Goal: Find specific page/section: Find specific page/section

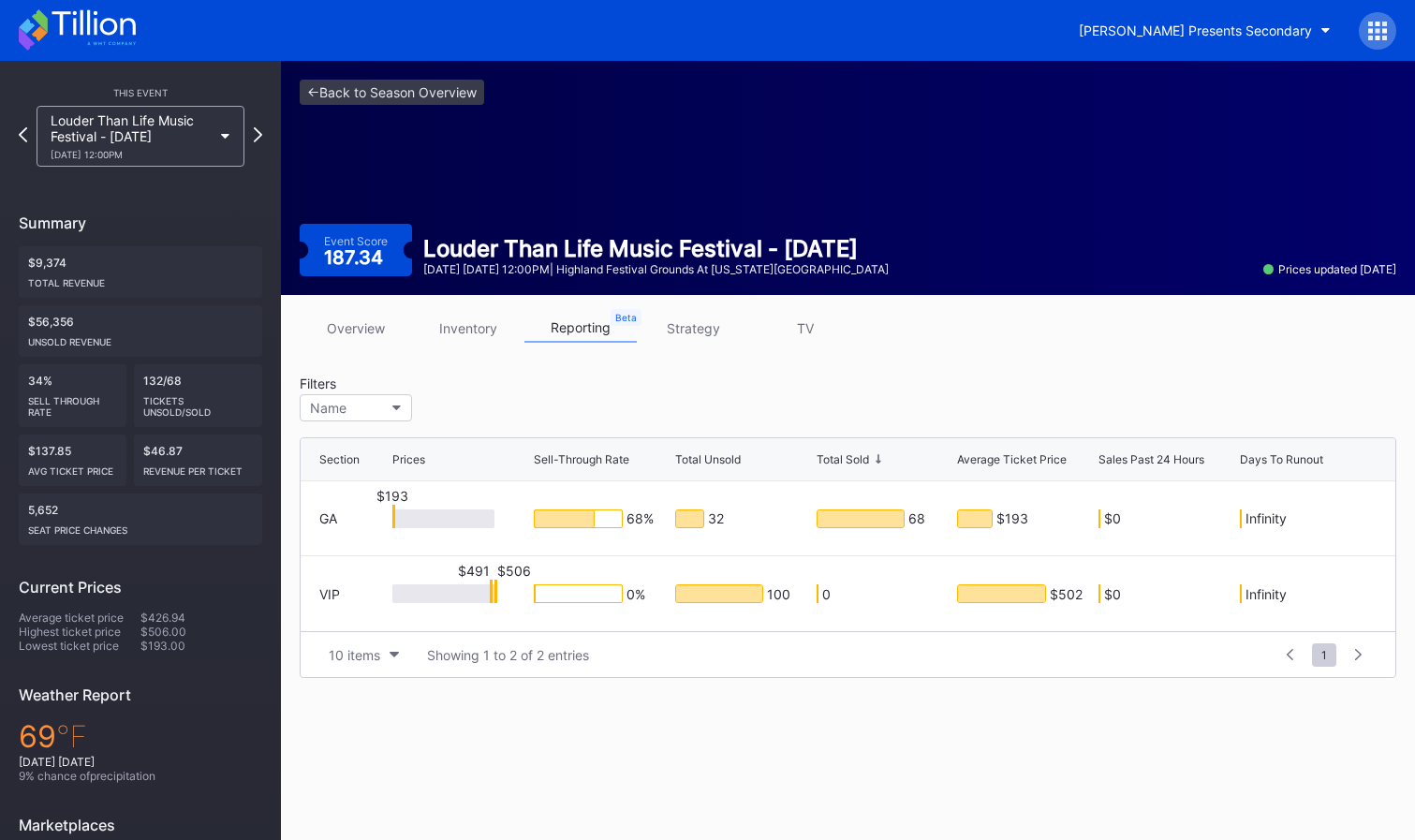
scroll to position [44, 0]
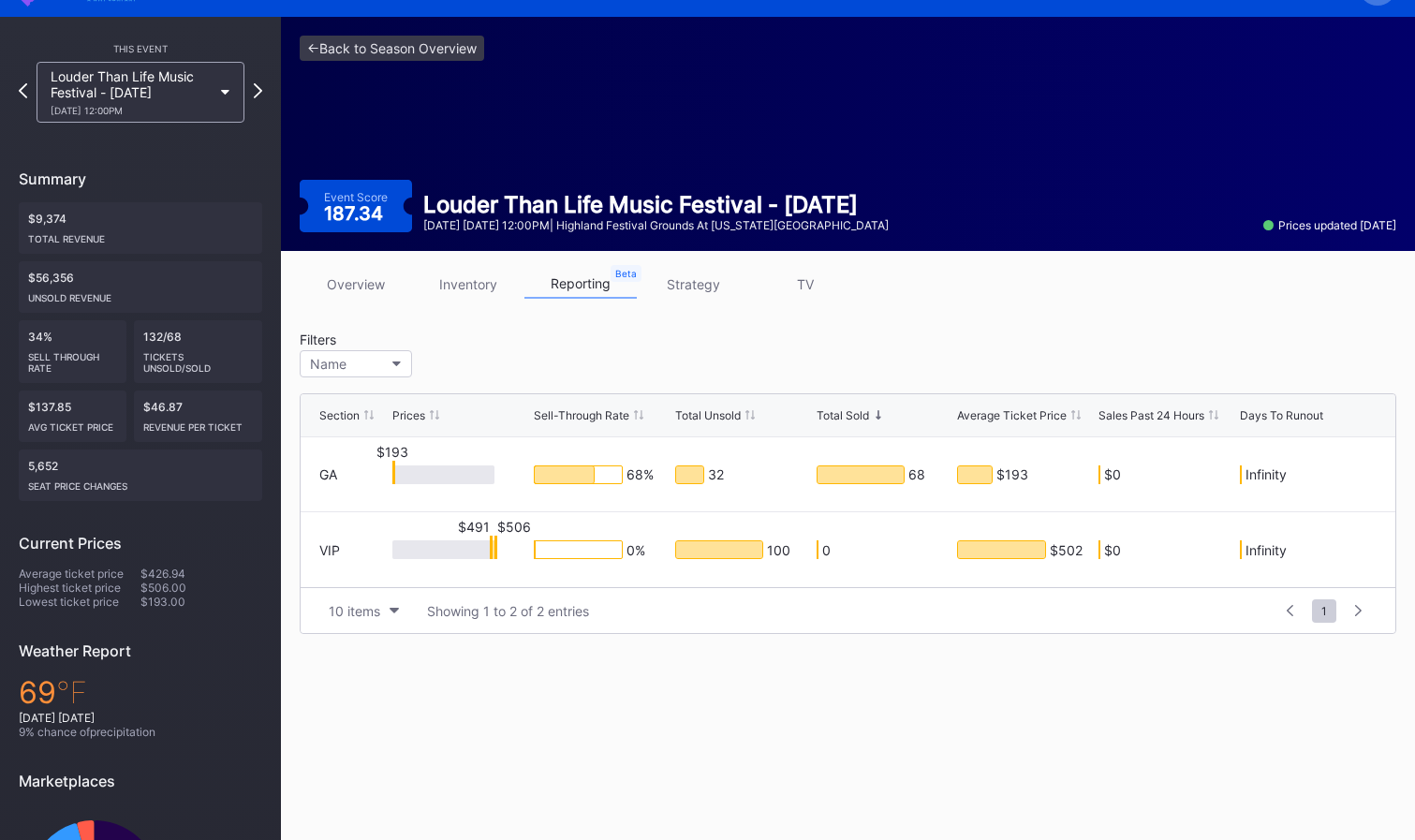
click at [221, 92] on icon at bounding box center [226, 92] width 10 height 6
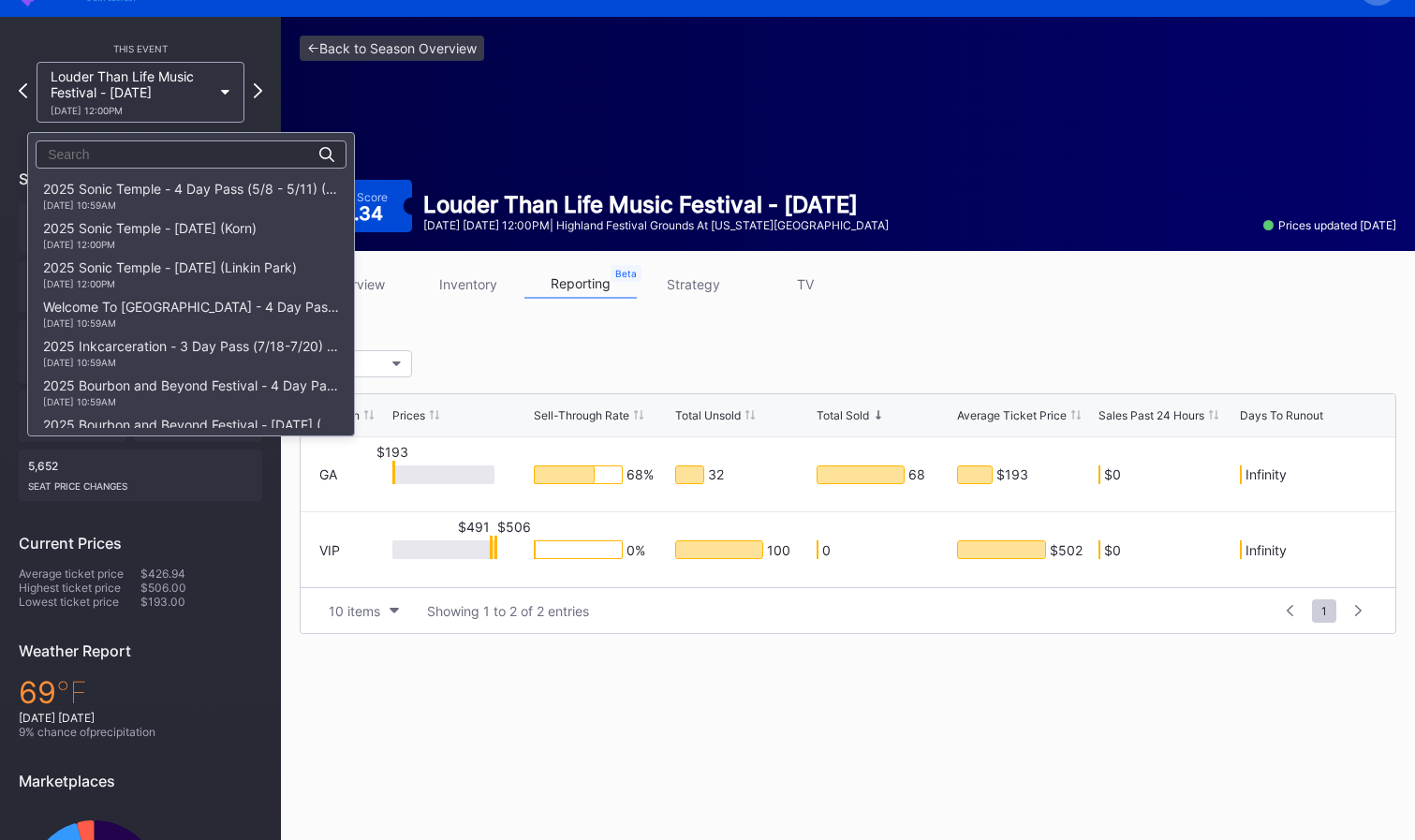
scroll to position [534, 0]
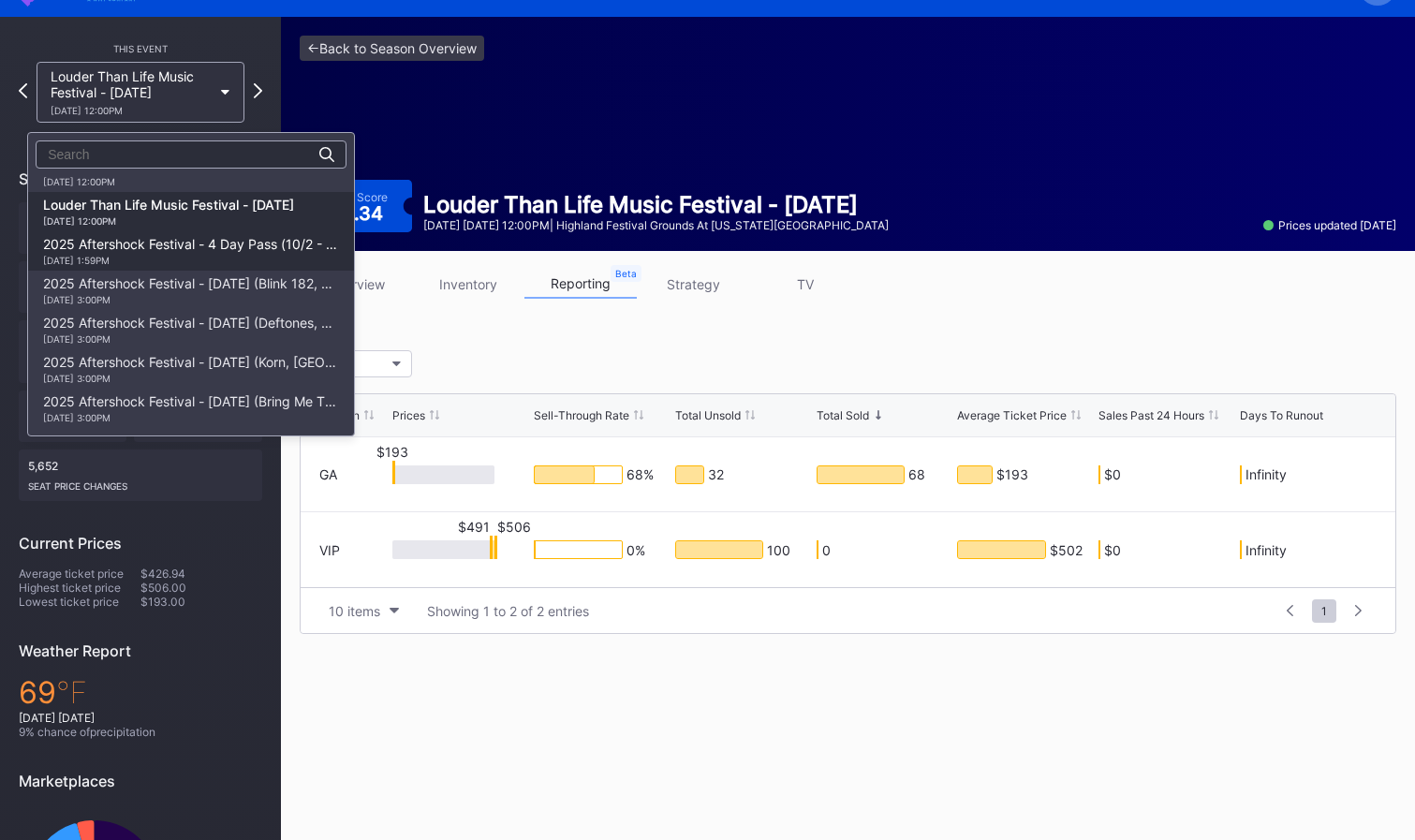
click at [226, 255] on div "[DATE] 1:59PM" at bounding box center [191, 260] width 296 height 11
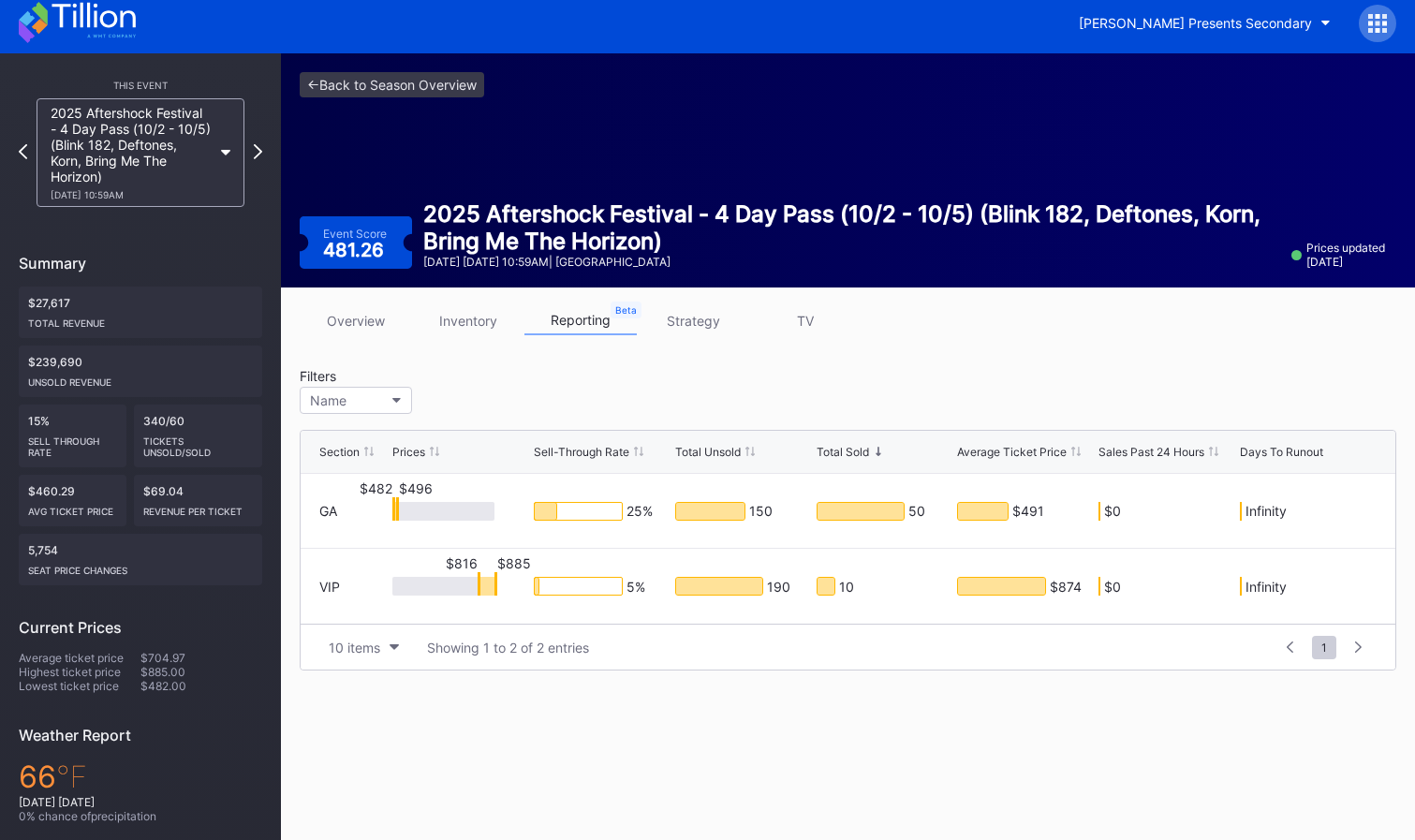
click at [223, 162] on div "2025 Aftershock Festival - 4 Day Pass (10/2 - 10/5) (Blink 182, Deftones, Korn,…" at bounding box center [140, 152] width 208 height 108
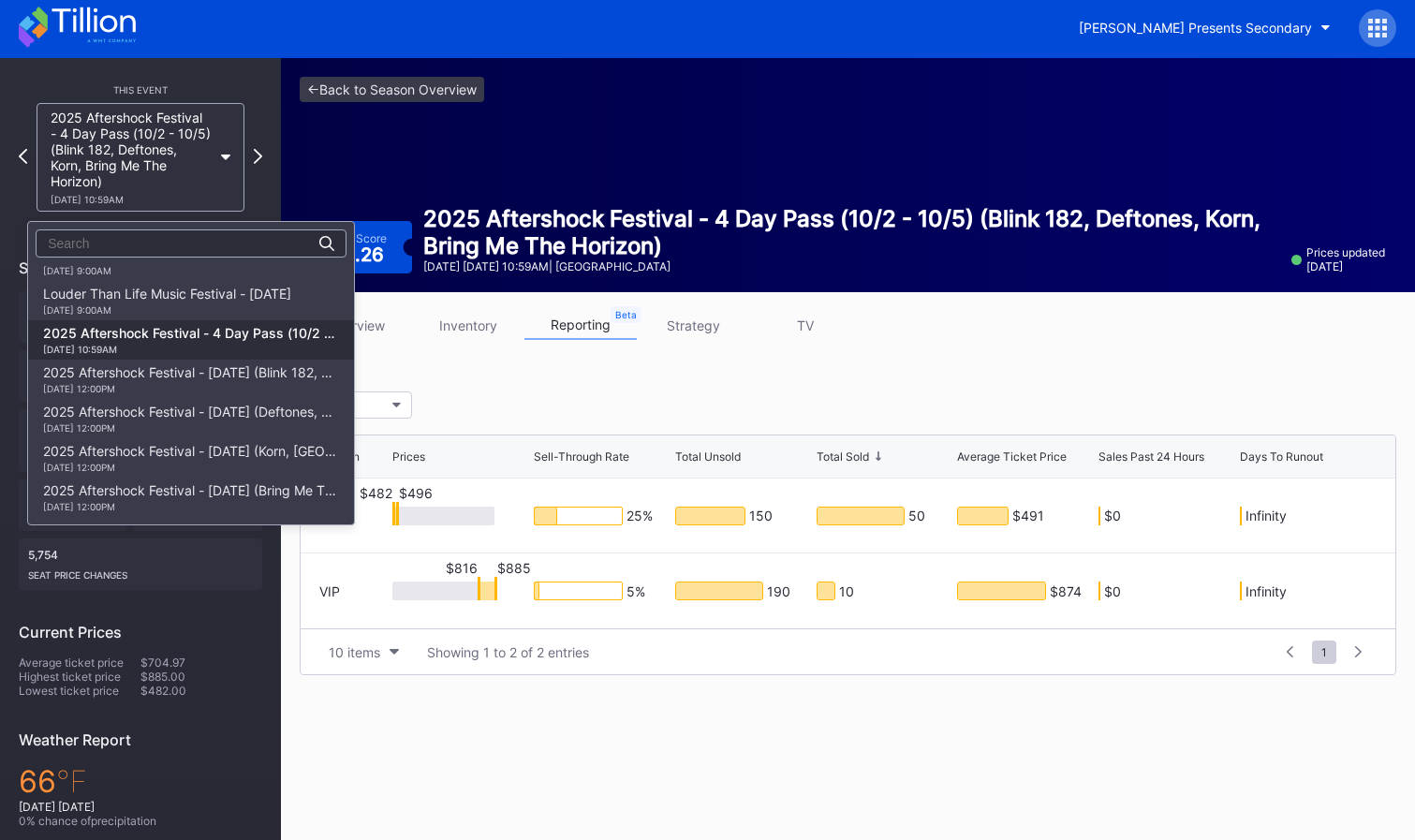
scroll to position [6, 0]
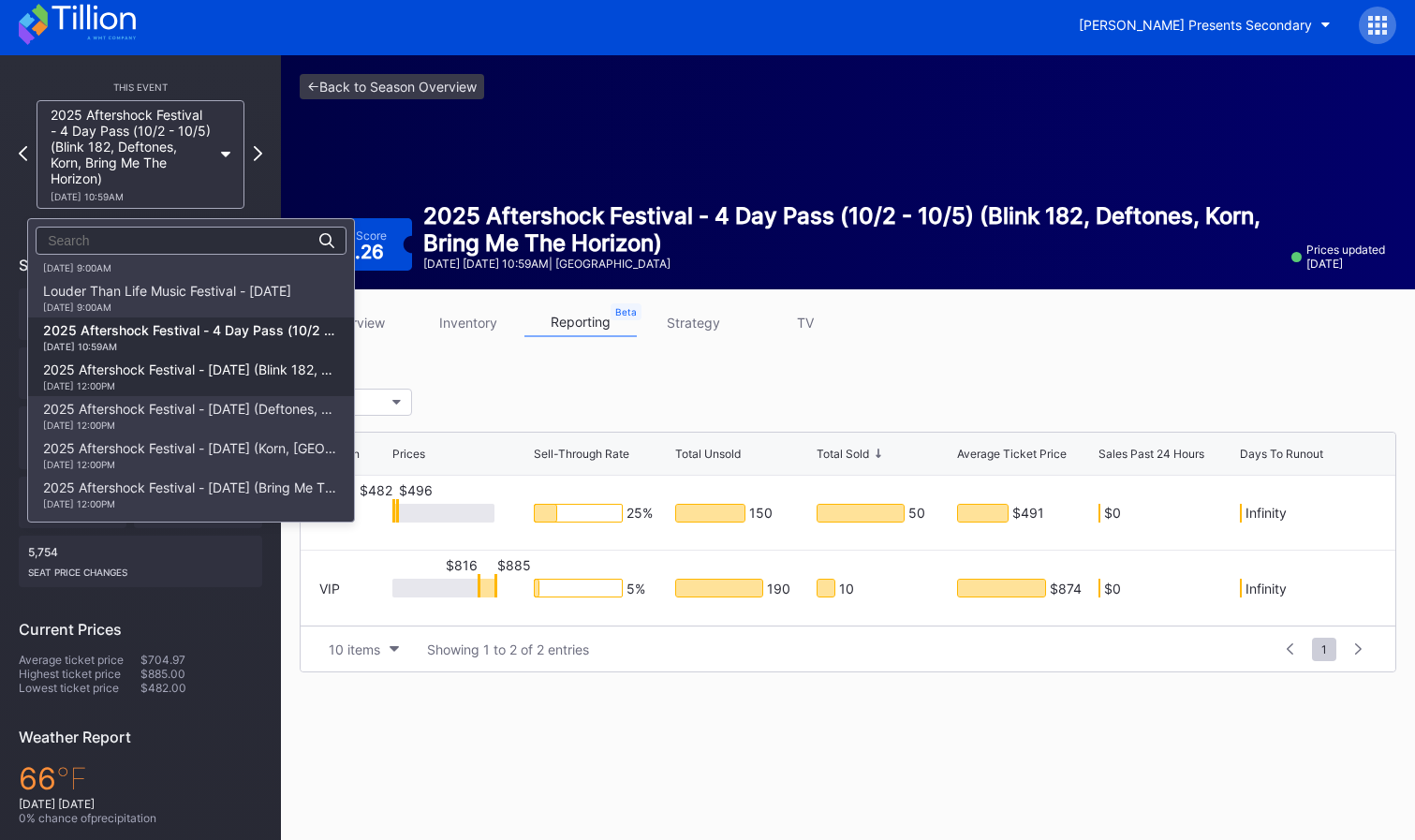
click at [241, 379] on div "2025 Aftershock Festival - [DATE] (Blink 182, Good Charlotte, All Time Low, All…" at bounding box center [191, 376] width 296 height 30
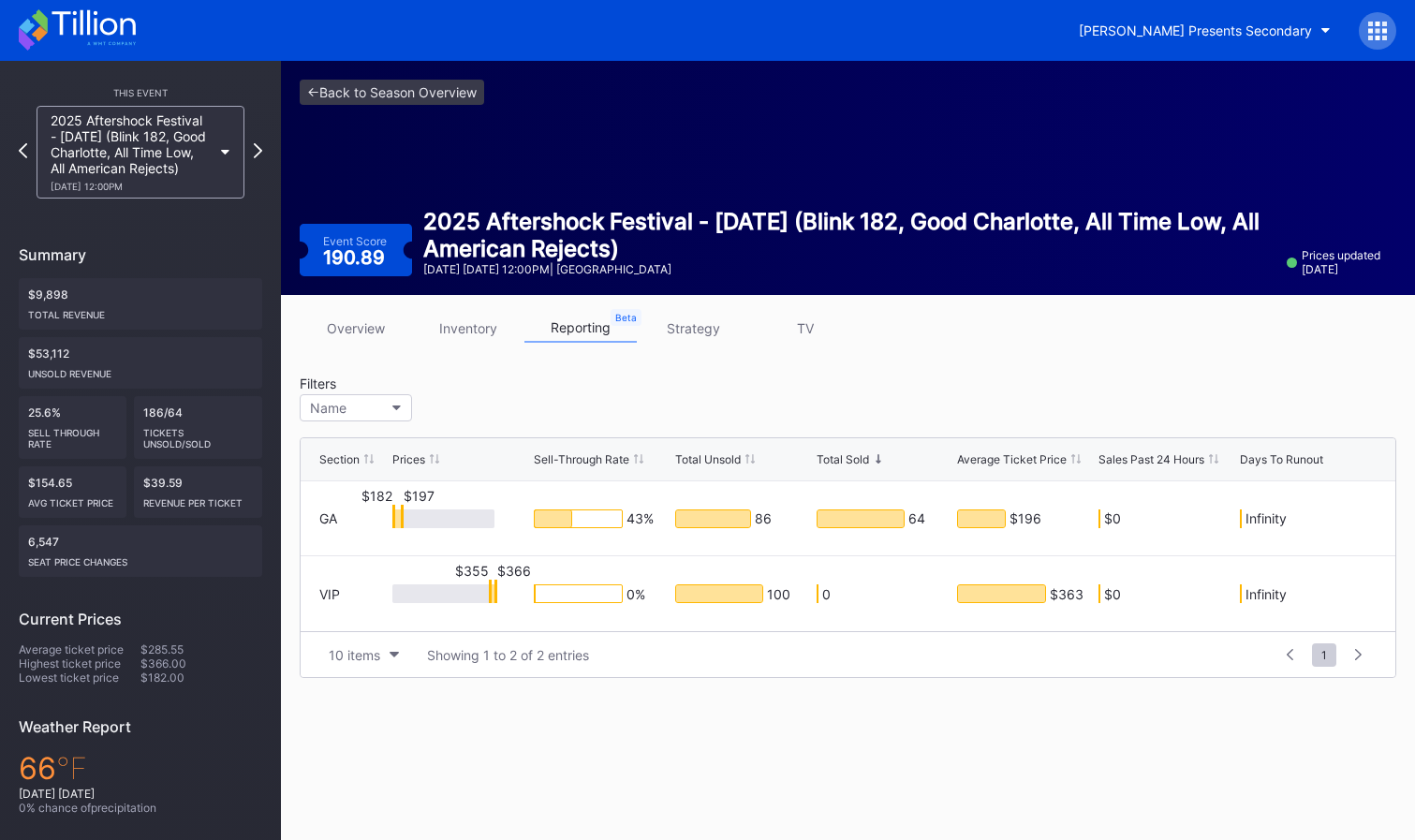
click at [221, 155] on icon at bounding box center [226, 152] width 10 height 6
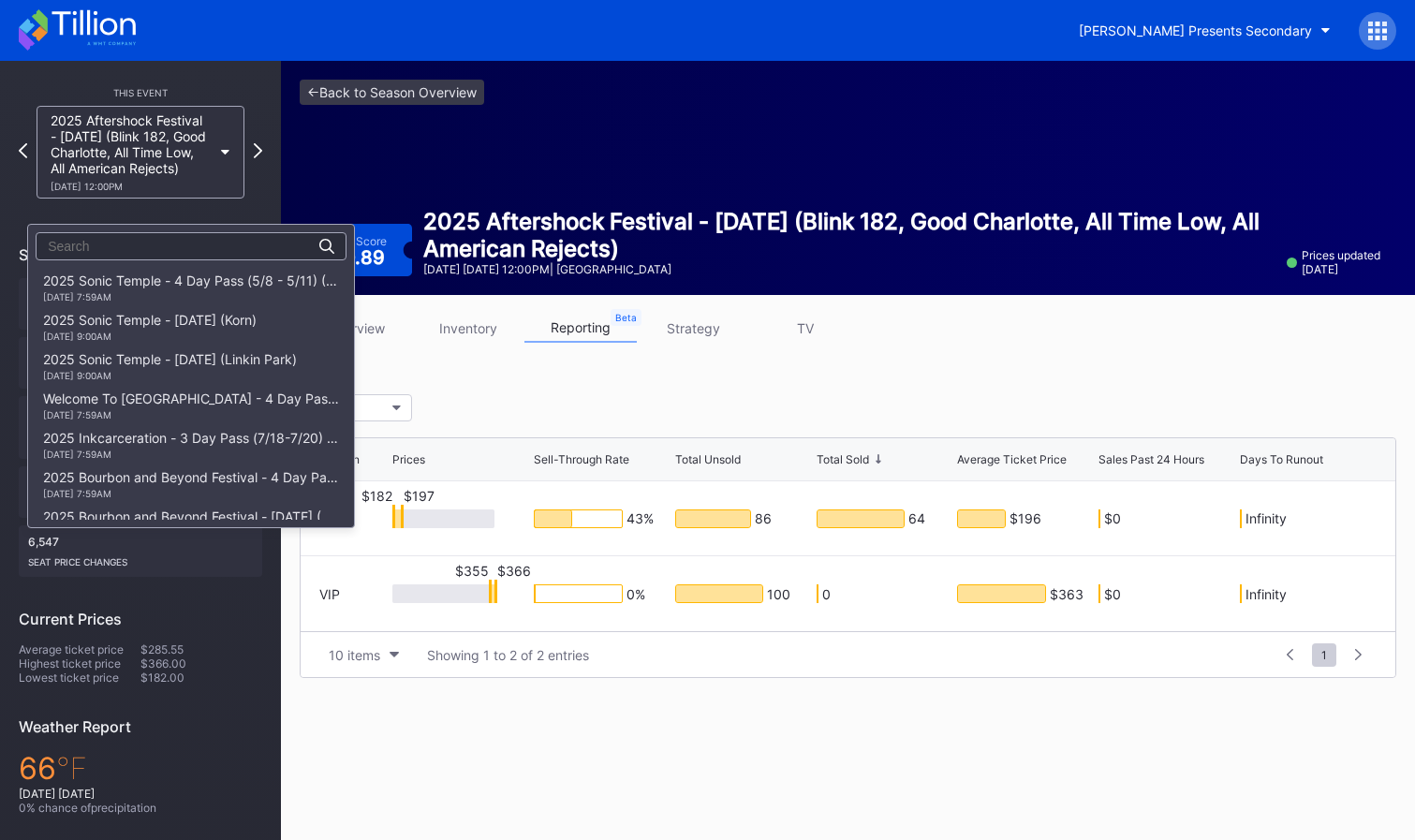
scroll to position [534, 0]
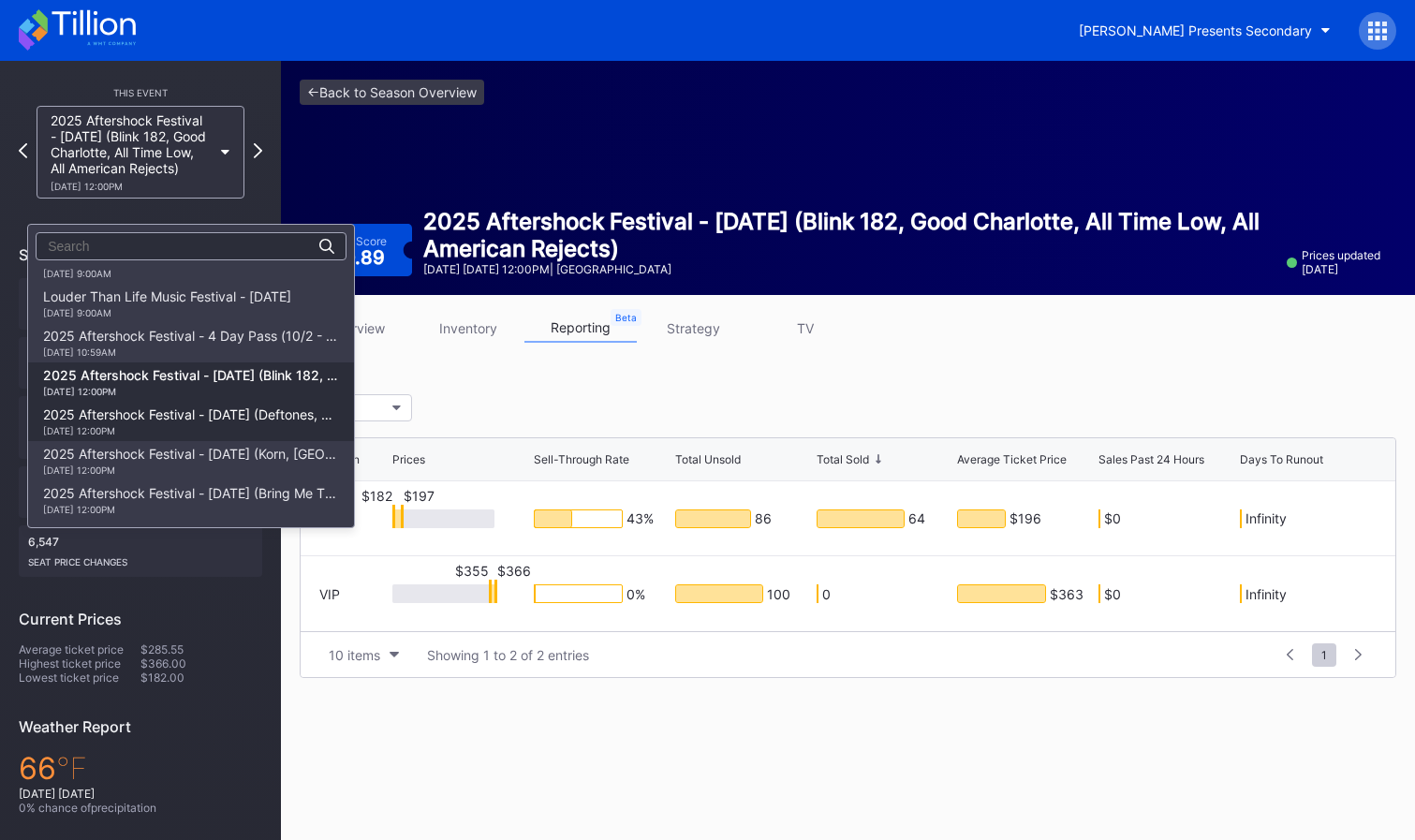
click at [262, 410] on div "2025 Aftershock Festival - [DATE] (Deftones, A Perfect Circle, Turnstile, Lamb …" at bounding box center [191, 421] width 296 height 30
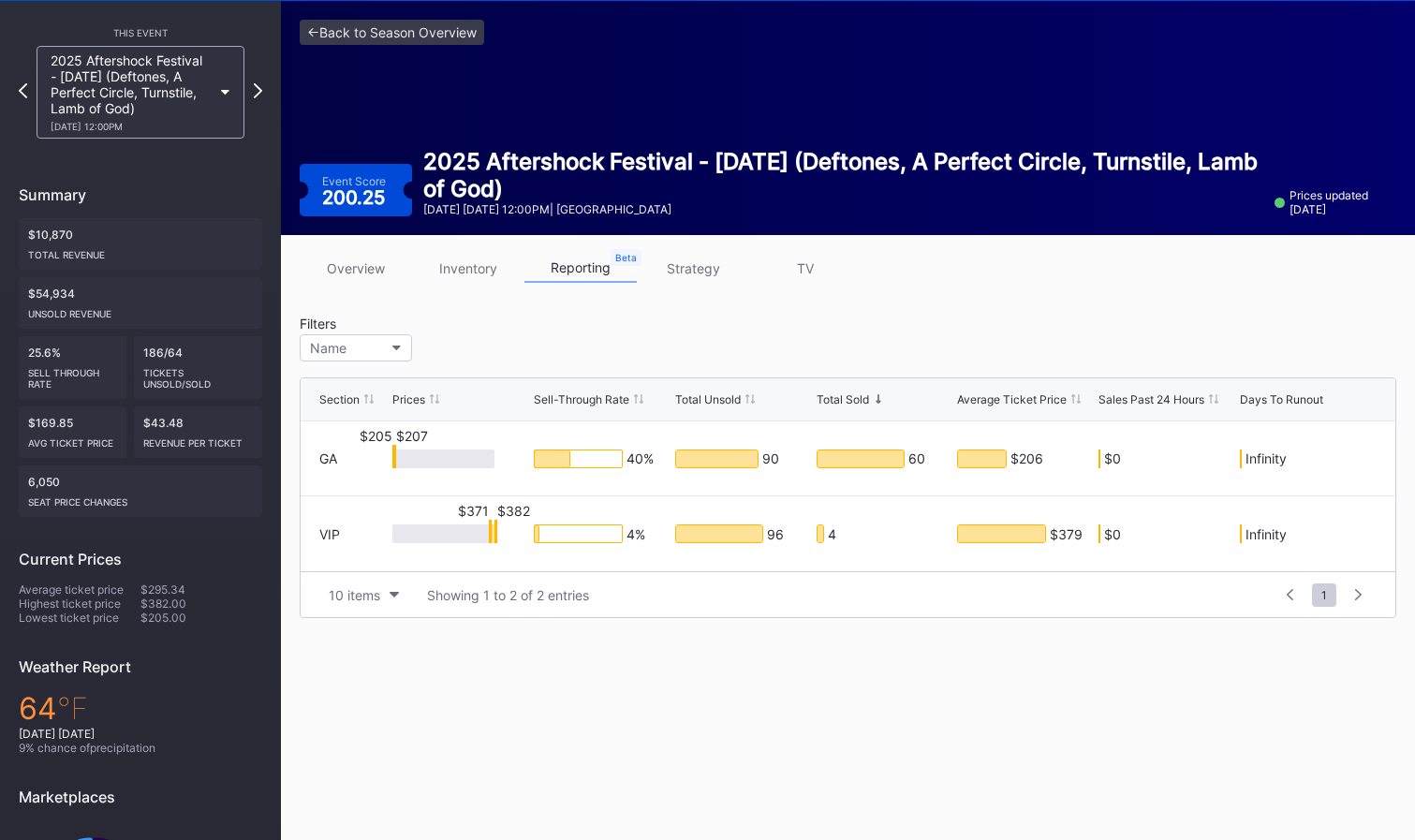
scroll to position [61, 0]
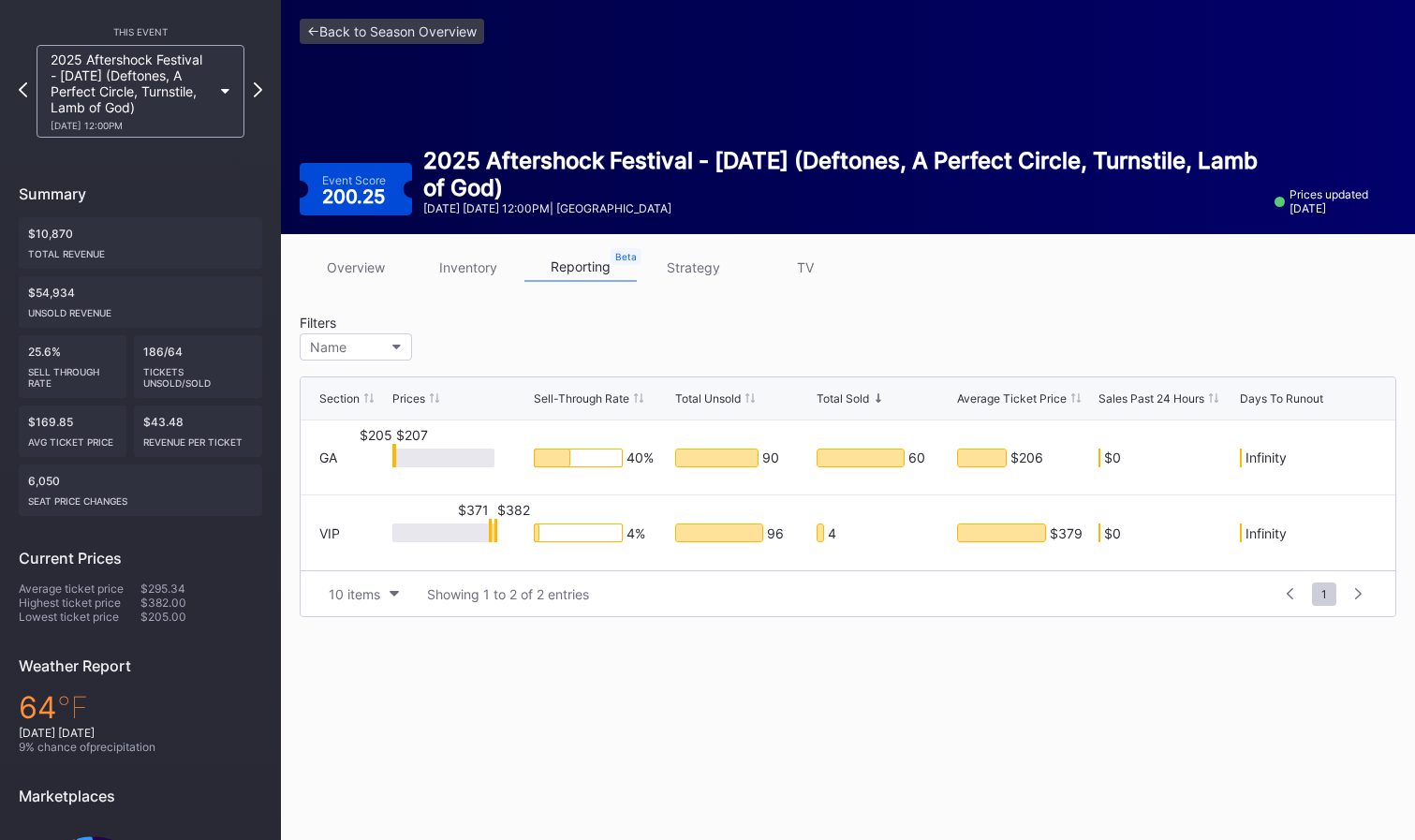
click at [213, 100] on div "2025 Aftershock Festival - [DATE] (Deftones, A Perfect Circle, Turnstile, Lamb …" at bounding box center [140, 91] width 208 height 92
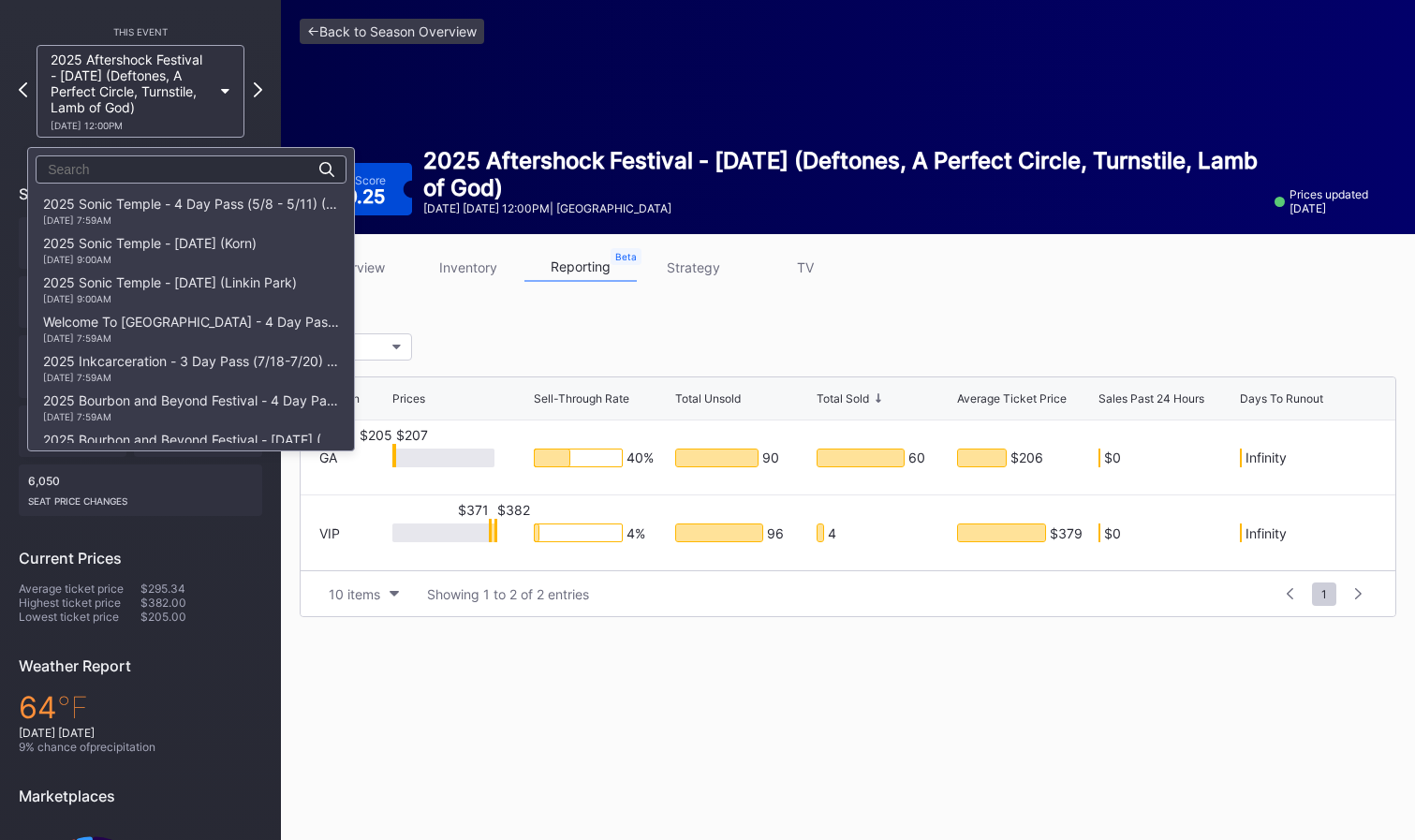
scroll to position [534, 0]
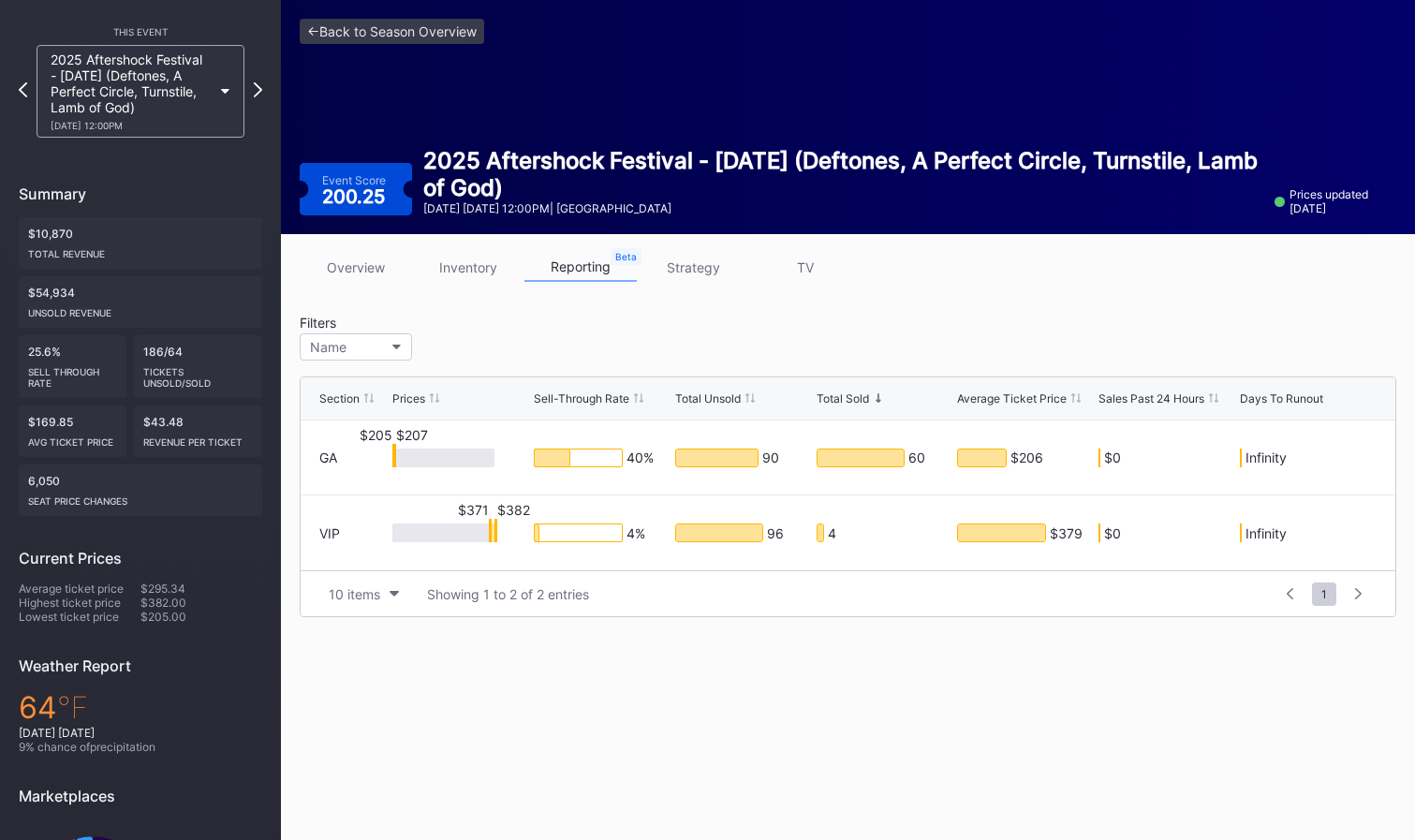
click at [222, 94] on div "2025 Aftershock Festival - [DATE] (Deftones, A Perfect Circle, Turnstile, Lamb …" at bounding box center [140, 91] width 208 height 92
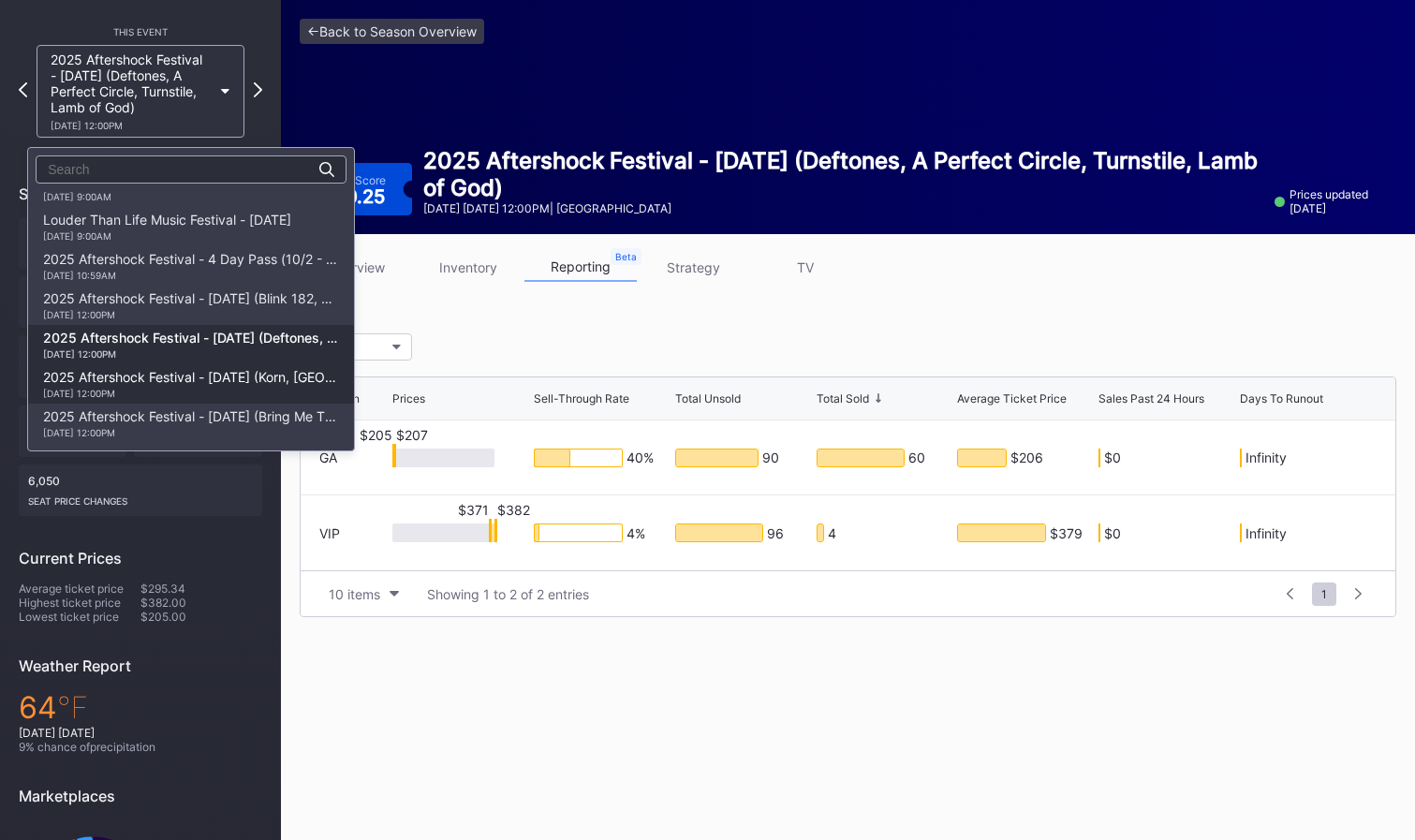
click at [264, 392] on div "[DATE] 12:00PM" at bounding box center [191, 392] width 296 height 11
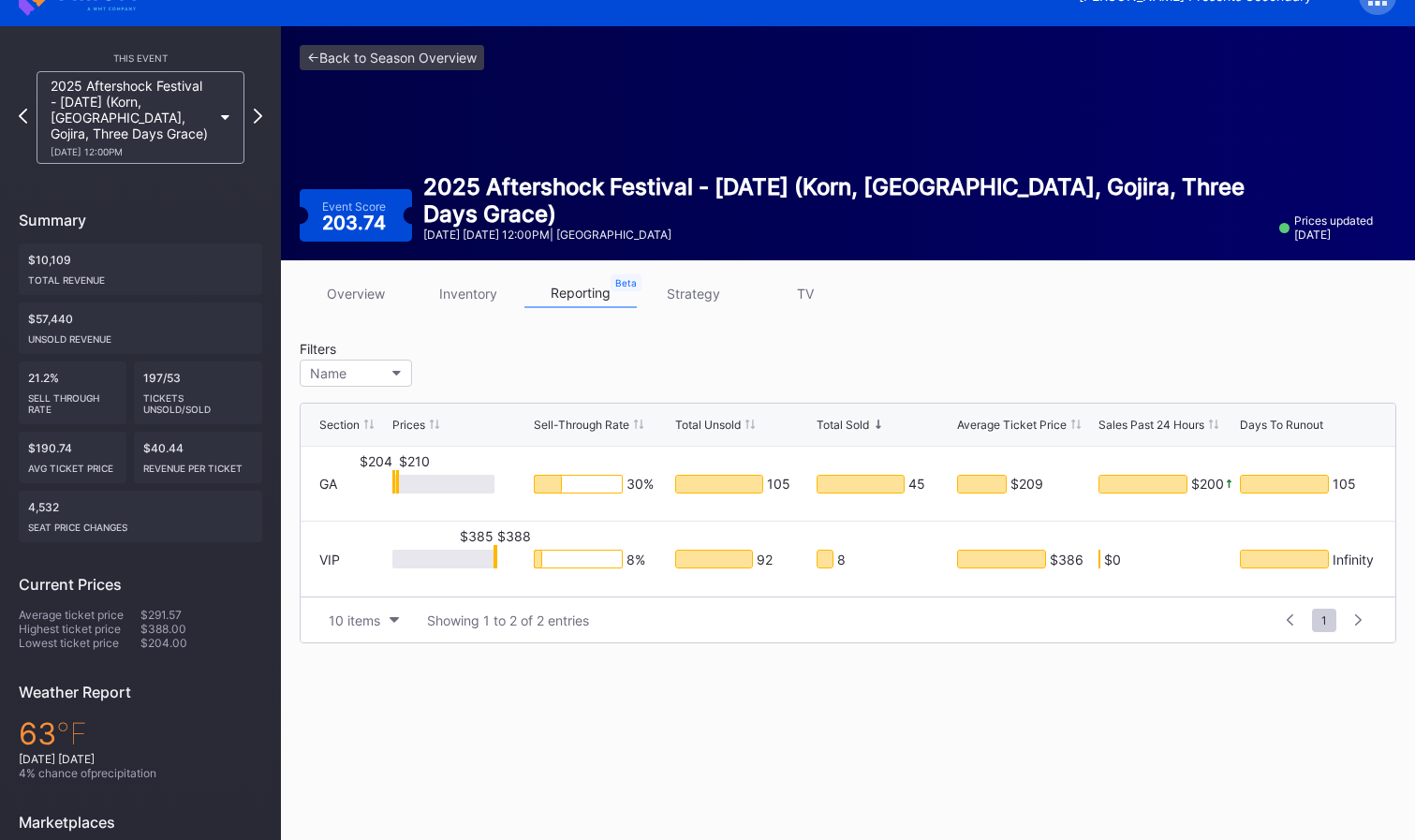
scroll to position [60, 0]
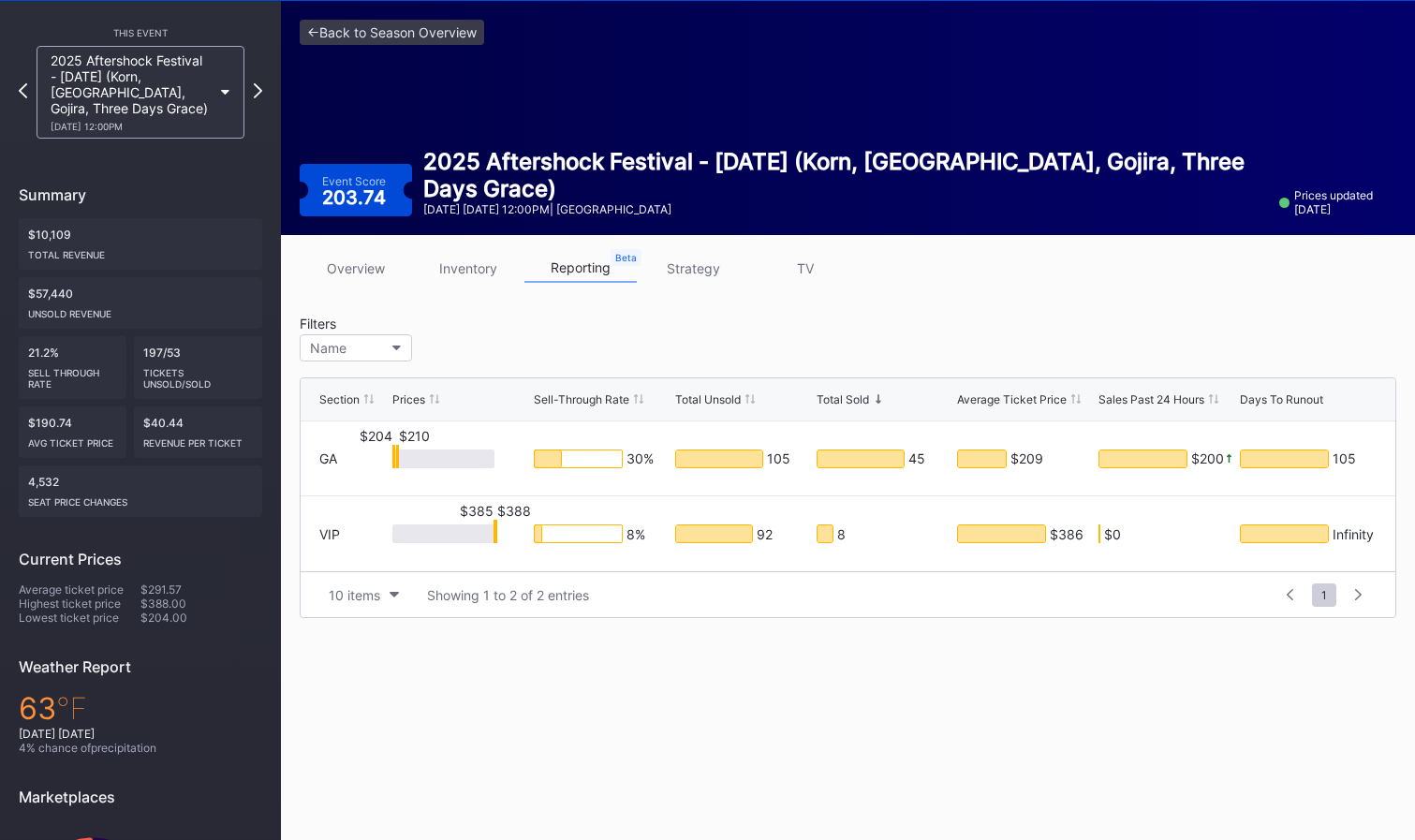
click at [214, 90] on div "2025 Aftershock Festival - [DATE] (Korn, [GEOGRAPHIC_DATA], Gojira, Three Days …" at bounding box center [140, 92] width 208 height 92
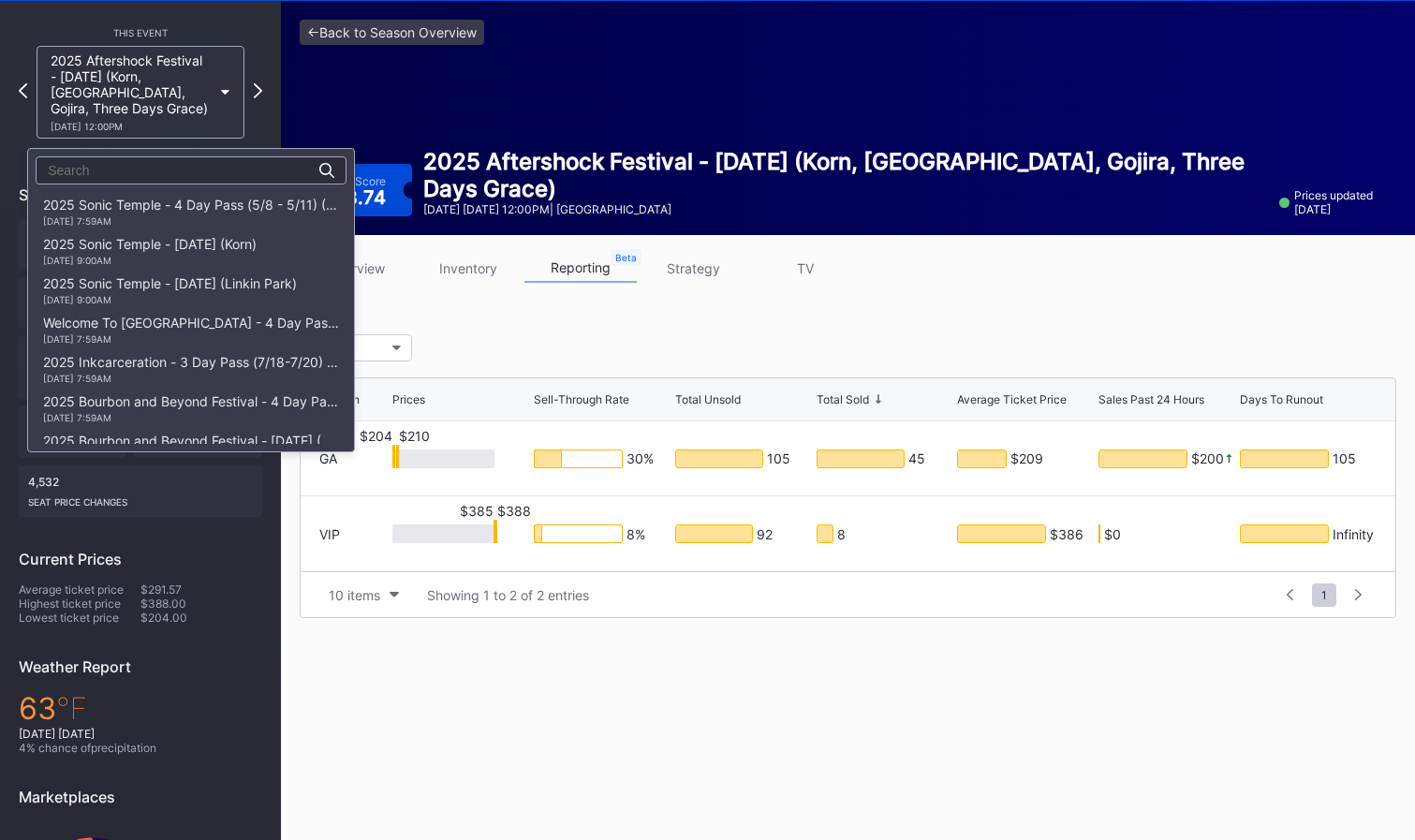
scroll to position [534, 0]
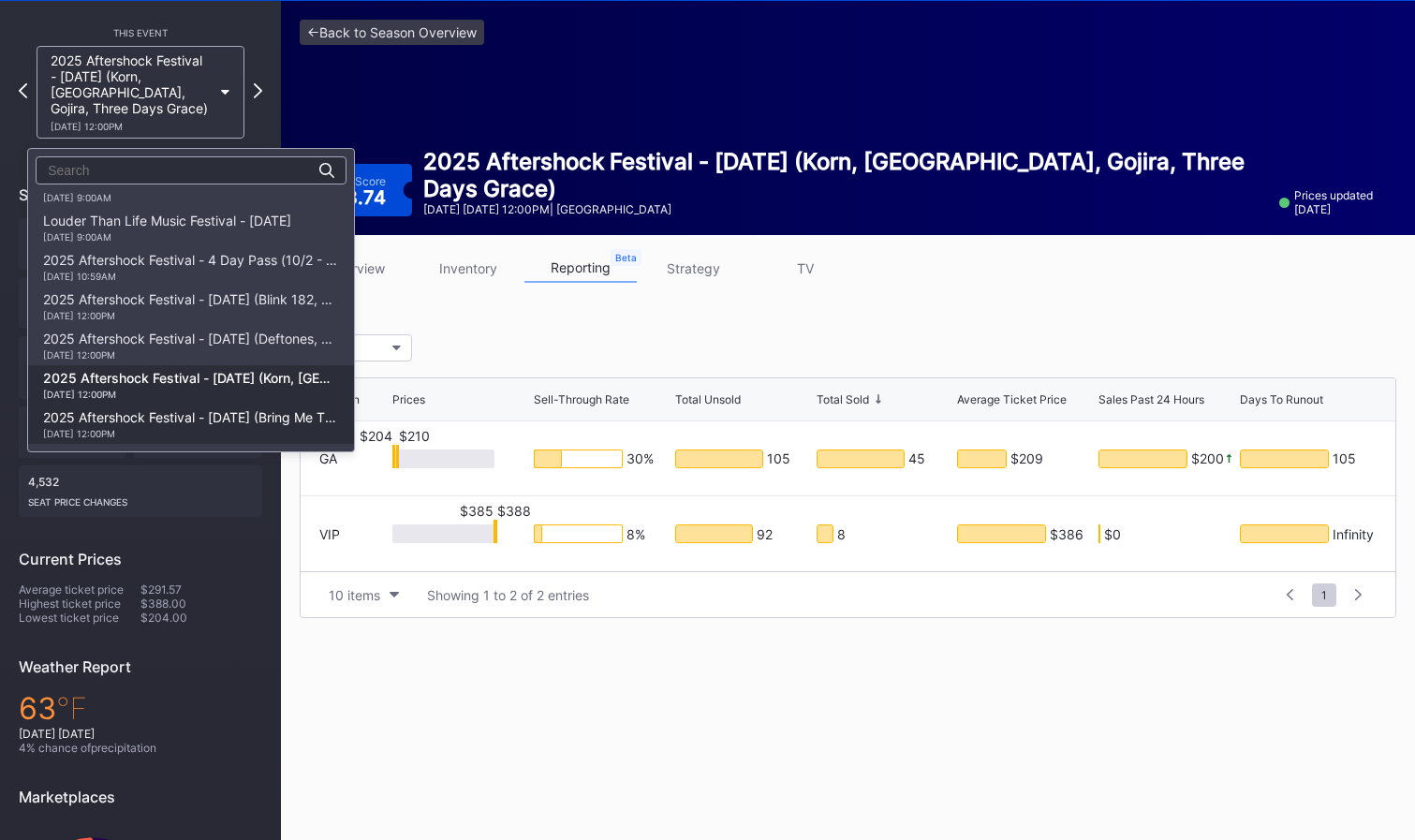
click at [238, 417] on div "2025 Aftershock Festival - [DATE] (Bring Me The Horizon, [PERSON_NAME], [PERSON…" at bounding box center [191, 424] width 296 height 30
